Goal: Check status: Check status

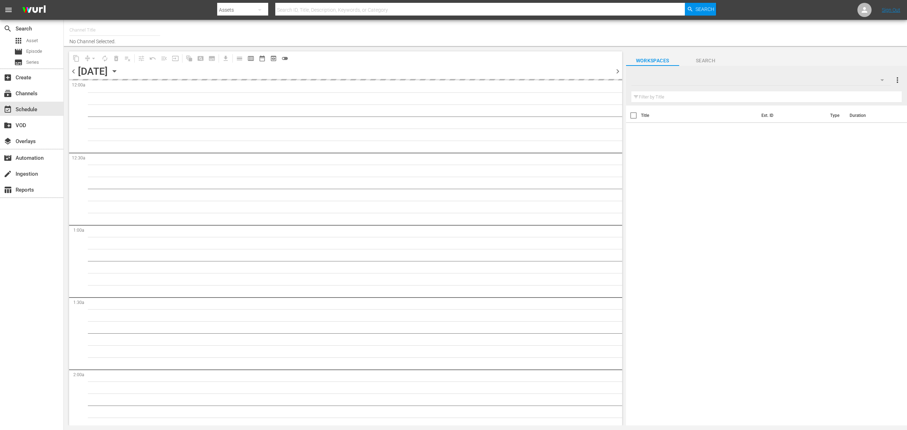
type input "Degrassi Roku (716)"
type input "Degrassi US (715)"
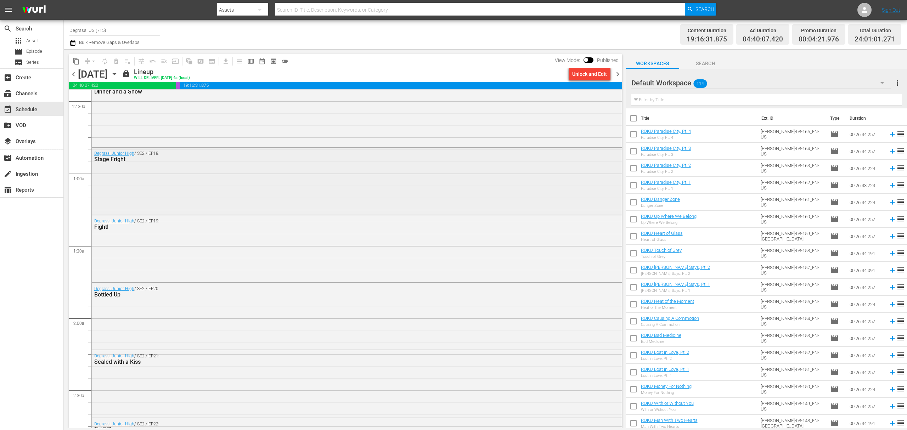
scroll to position [94, 0]
